Goal: Task Accomplishment & Management: Use online tool/utility

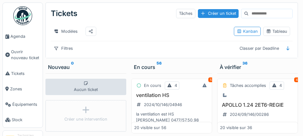
click at [15, 38] on span "Agenda" at bounding box center [25, 36] width 30 height 6
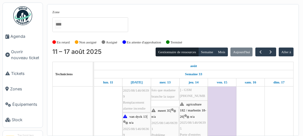
scroll to position [223, 0]
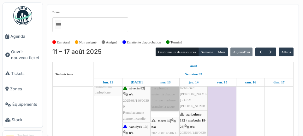
click at [168, 103] on link "eenens 65 | n/a 2025/08/146/06388 Les plombs sautent à chaque fois que madame b…" at bounding box center [165, 85] width 28 height 51
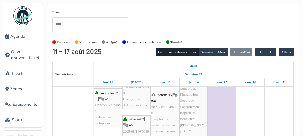
scroll to position [190, 0]
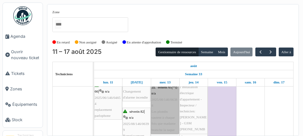
click at [164, 106] on link "eenens 65 | n/a 2025/08/146/06388 Les plombs sautent à chaque fois que madame b…" at bounding box center [165, 109] width 28 height 51
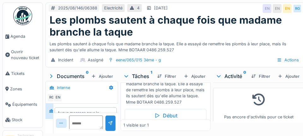
scroll to position [47, 0]
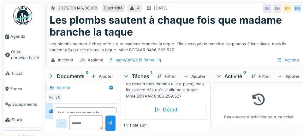
click at [172, 117] on div "Début" at bounding box center [166, 109] width 82 height 13
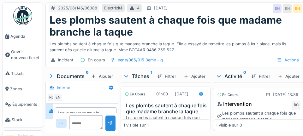
scroll to position [0, 0]
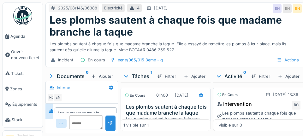
click at [199, 98] on icon at bounding box center [201, 95] width 5 height 4
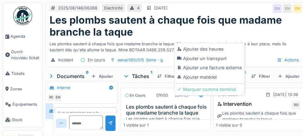
click at [196, 62] on div "Ajouter un transport" at bounding box center [209, 58] width 67 height 9
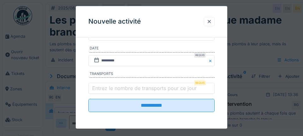
scroll to position [123, 0]
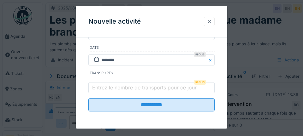
click at [103, 92] on label "Entrez le nombre de transports pour ce jour" at bounding box center [144, 88] width 107 height 8
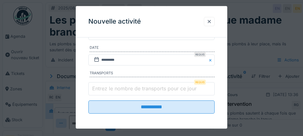
click at [103, 93] on input "Entrez le nombre de transports pour ce jour" at bounding box center [151, 89] width 126 height 13
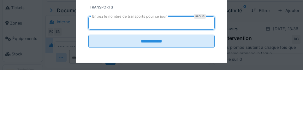
type input "*"
click at [88, 101] on input "**********" at bounding box center [151, 107] width 126 height 13
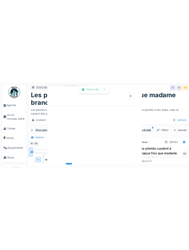
scroll to position [0, 0]
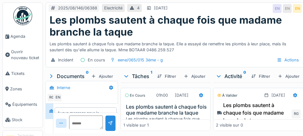
click at [298, 93] on div at bounding box center [295, 95] width 11 height 9
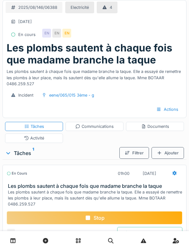
scroll to position [1, 0]
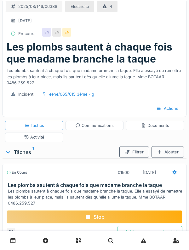
click at [16, 136] on div at bounding box center [94, 240] width 189 height 19
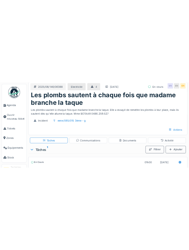
scroll to position [1, 0]
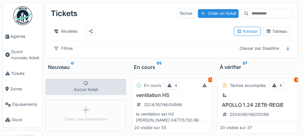
click at [15, 35] on span "Agenda" at bounding box center [25, 36] width 30 height 6
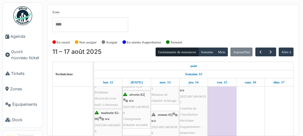
scroll to position [162, 0]
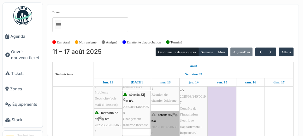
click at [169, 121] on link "eenens 65 | n/a 2025/08/146/06388 Les plombs sautent à chaque fois que madame b…" at bounding box center [165, 136] width 28 height 51
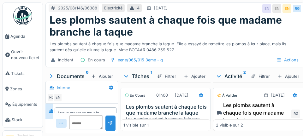
click at [108, 76] on div "Ajouter" at bounding box center [102, 76] width 27 height 9
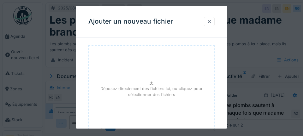
click at [147, 100] on div "Déposez directement des fichiers ici, ou cliquez pour sélectionner des fichiers" at bounding box center [151, 92] width 126 height 95
type input "**********"
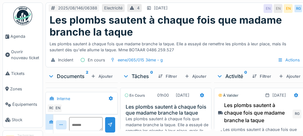
scroll to position [11, 0]
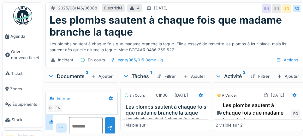
click at [79, 136] on textarea at bounding box center [85, 127] width 33 height 20
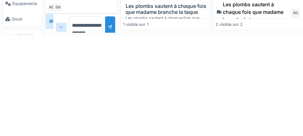
scroll to position [7, 0]
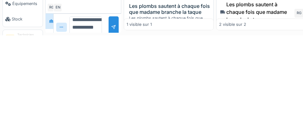
type textarea "**********"
click at [114, 124] on div at bounding box center [114, 128] width 10 height 22
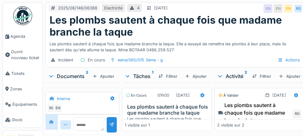
scroll to position [47, 0]
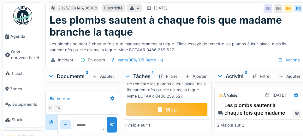
click at [25, 35] on span "Agenda" at bounding box center [25, 36] width 30 height 6
click at [178, 103] on div "Stop" at bounding box center [167, 109] width 82 height 13
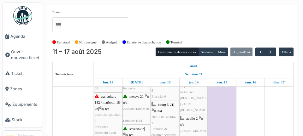
scroll to position [128, 0]
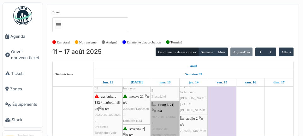
click at [169, 117] on link "bourg 5-21 | n/a 2025/08/146/06401 Réunion de chantier éclairage" at bounding box center [165, 120] width 28 height 38
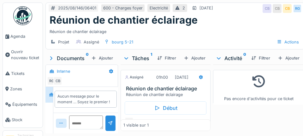
click at [170, 115] on div "Début" at bounding box center [166, 108] width 82 height 13
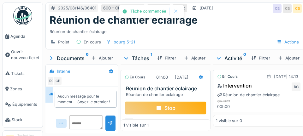
click at [199, 80] on icon at bounding box center [201, 77] width 4 height 4
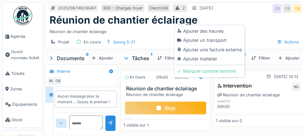
click at [200, 39] on div "Ajouter un transport" at bounding box center [209, 40] width 67 height 9
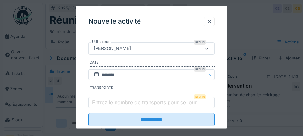
scroll to position [102, 0]
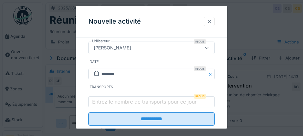
click at [102, 102] on label "Entrez le nombre de transports pour ce jour" at bounding box center [144, 102] width 107 height 8
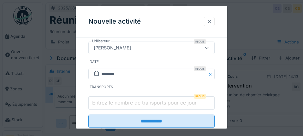
click at [102, 102] on input "Entrez le nombre de transports pour ce jour" at bounding box center [151, 103] width 126 height 13
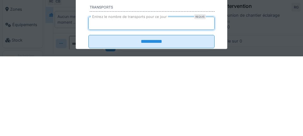
type input "*"
click at [88, 115] on input "**********" at bounding box center [151, 121] width 126 height 13
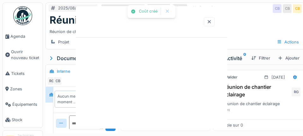
scroll to position [0, 0]
